Goal: Find specific page/section: Find specific page/section

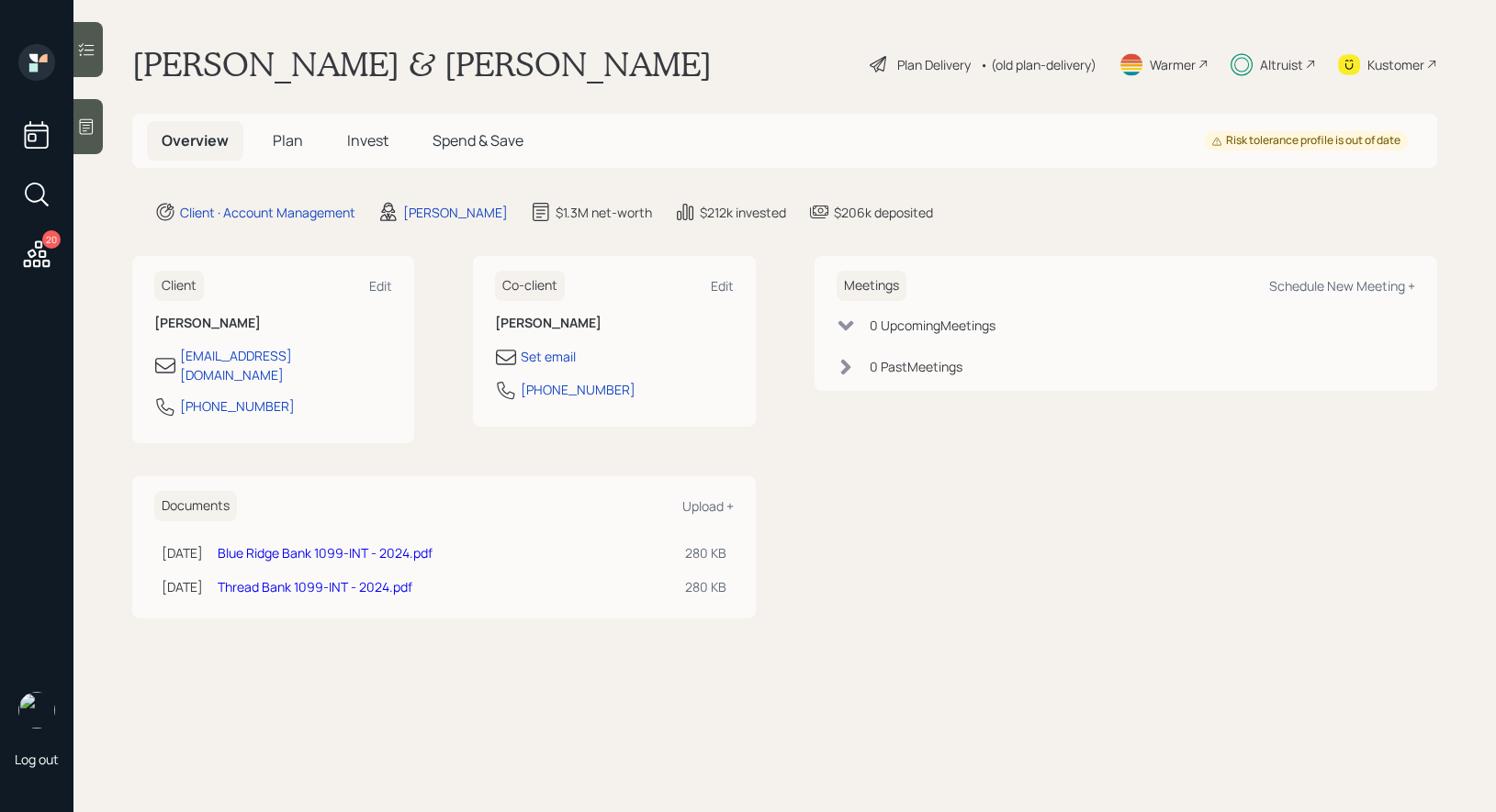
click at [289, 134] on span "Plan" at bounding box center [288, 140] width 30 height 20
